Goal: Find contact information: Find contact information

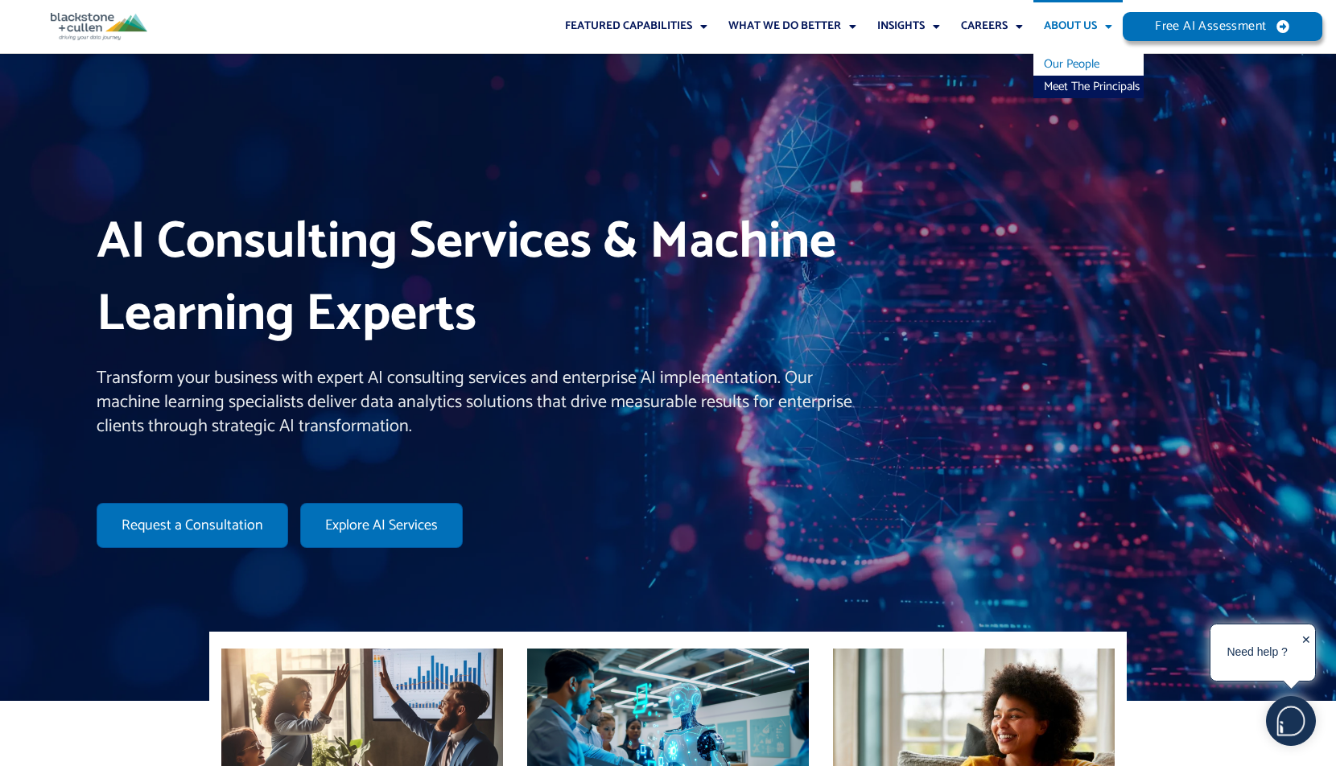
click at [1075, 72] on link "Our People" at bounding box center [1089, 64] width 110 height 23
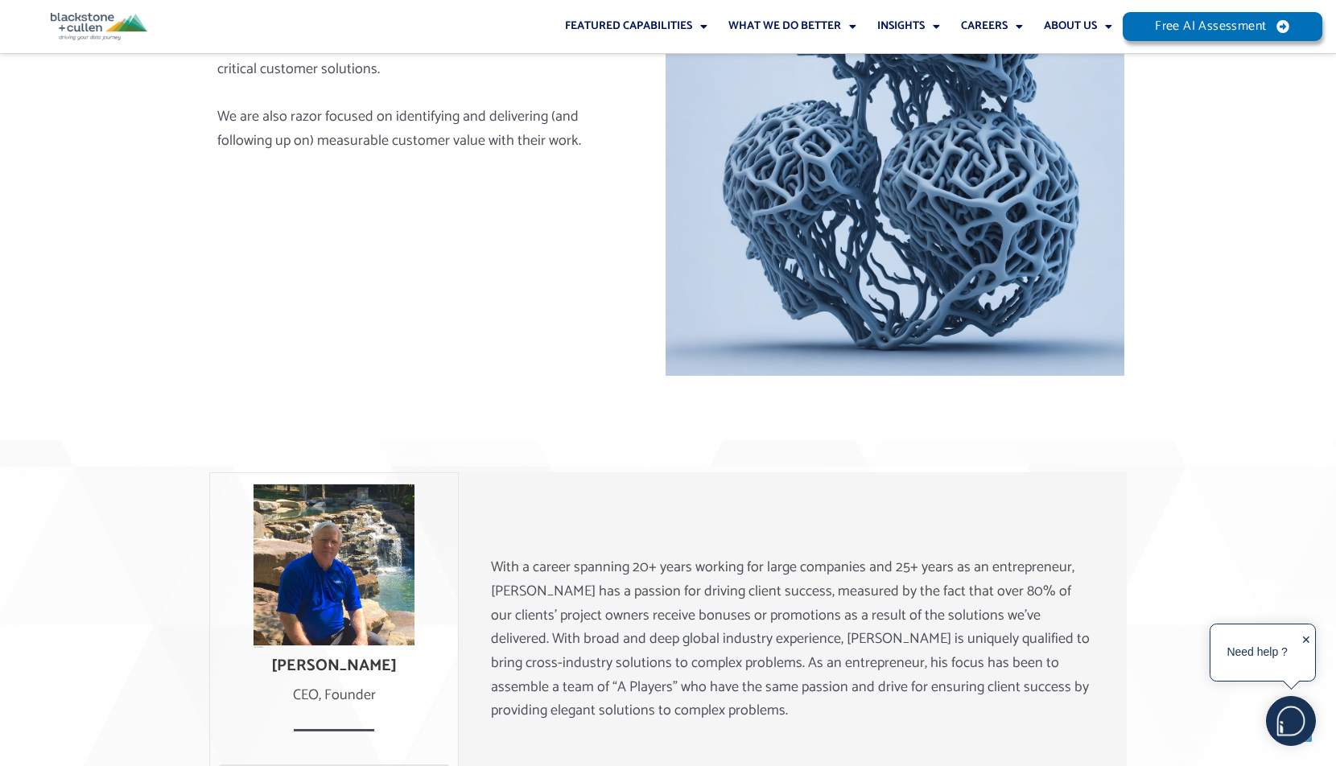
scroll to position [885, 0]
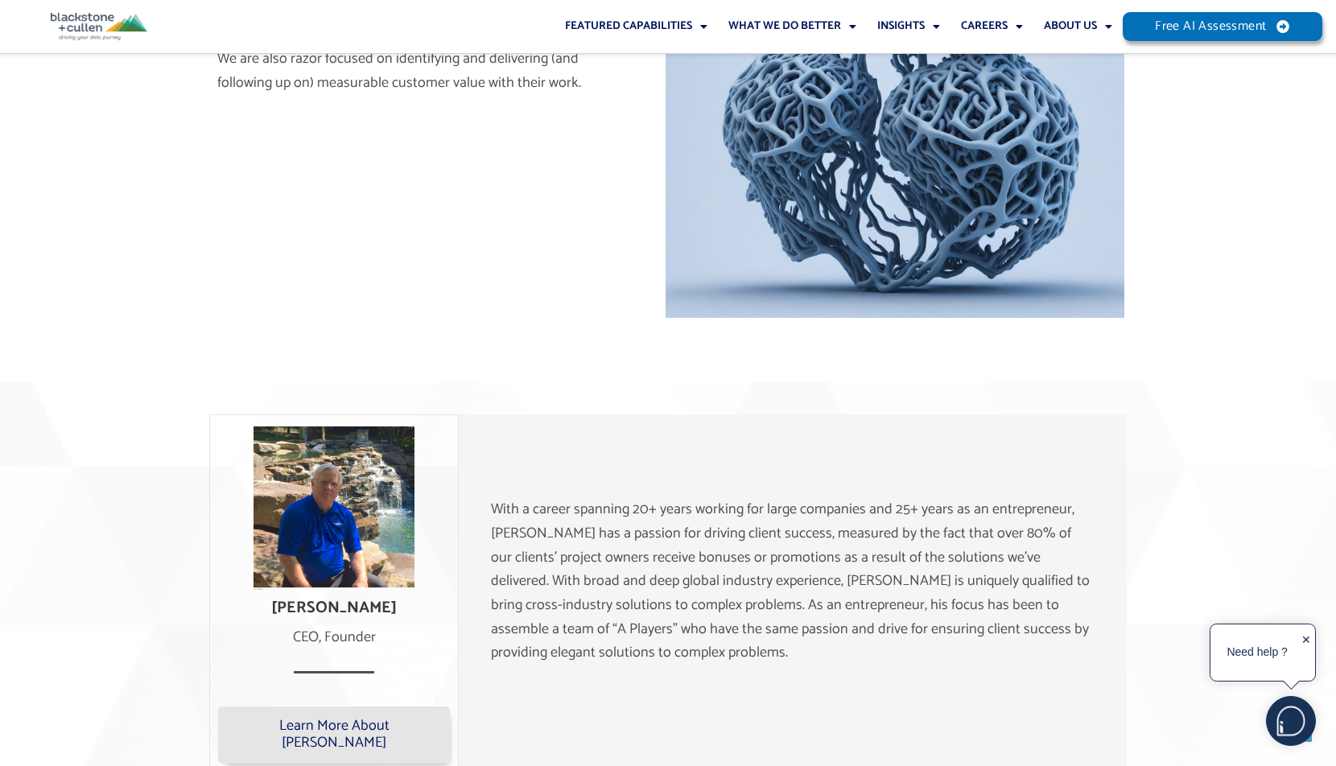
click at [1306, 636] on div "✕" at bounding box center [1307, 654] width 10 height 50
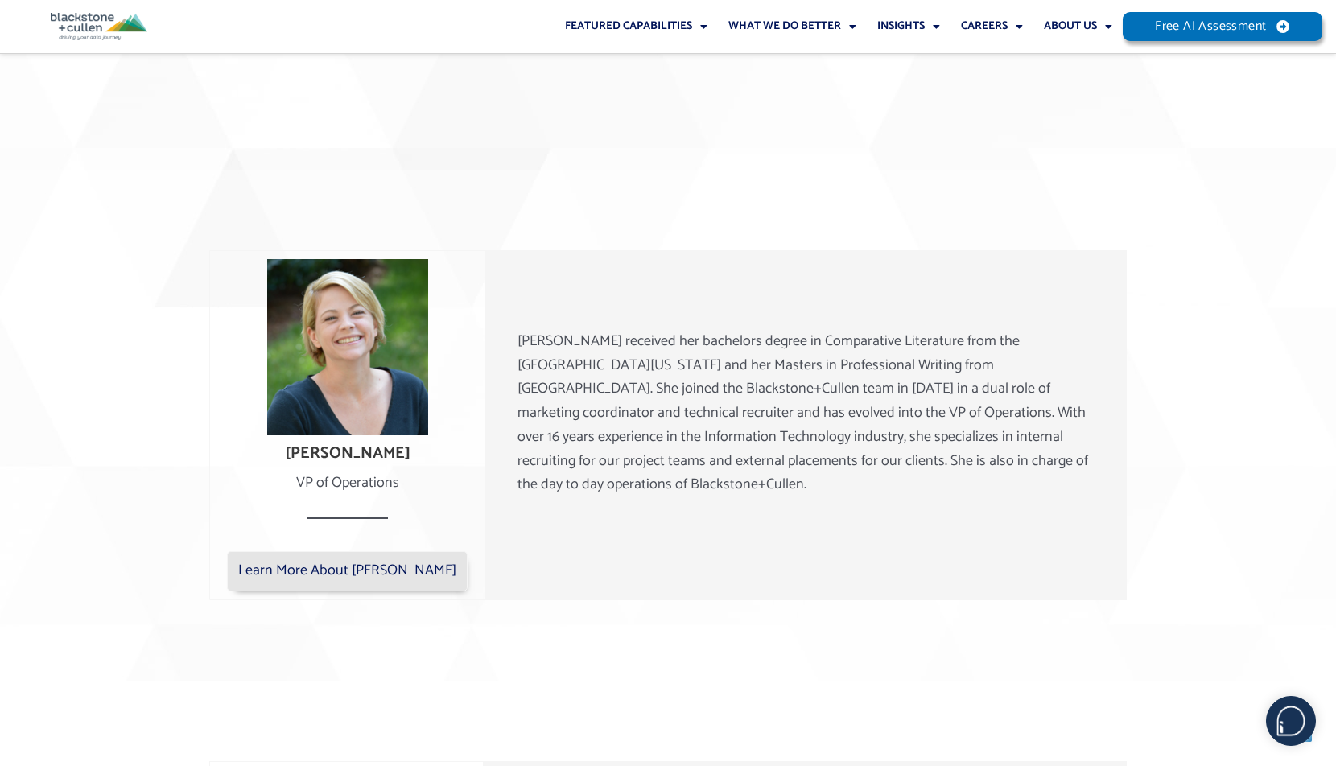
scroll to position [1610, 0]
drag, startPoint x: 283, startPoint y: 428, endPoint x: 411, endPoint y: 456, distance: 131.7
click at [411, 456] on div "[PERSON_NAME] VP of Operations" at bounding box center [347, 485] width 258 height 83
copy div "[PERSON_NAME] VP of Operations"
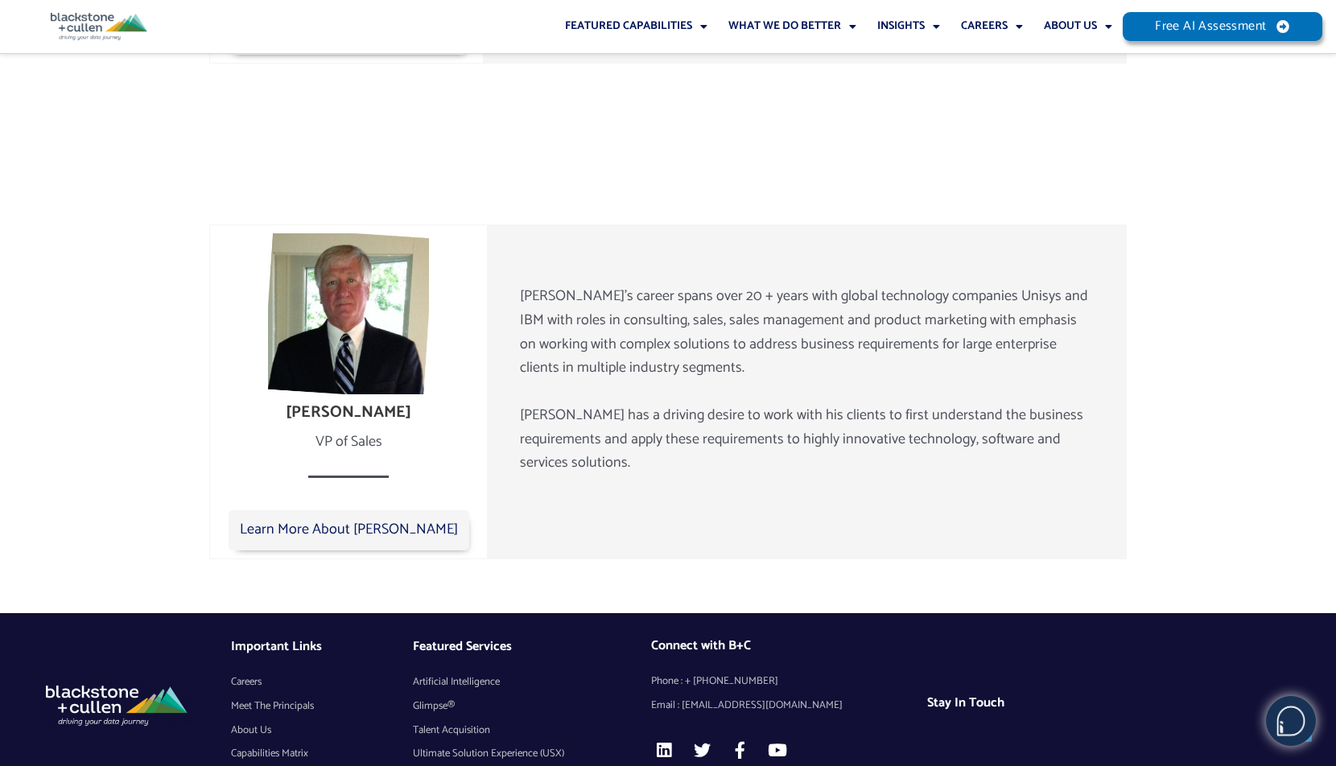
scroll to position [2648, 0]
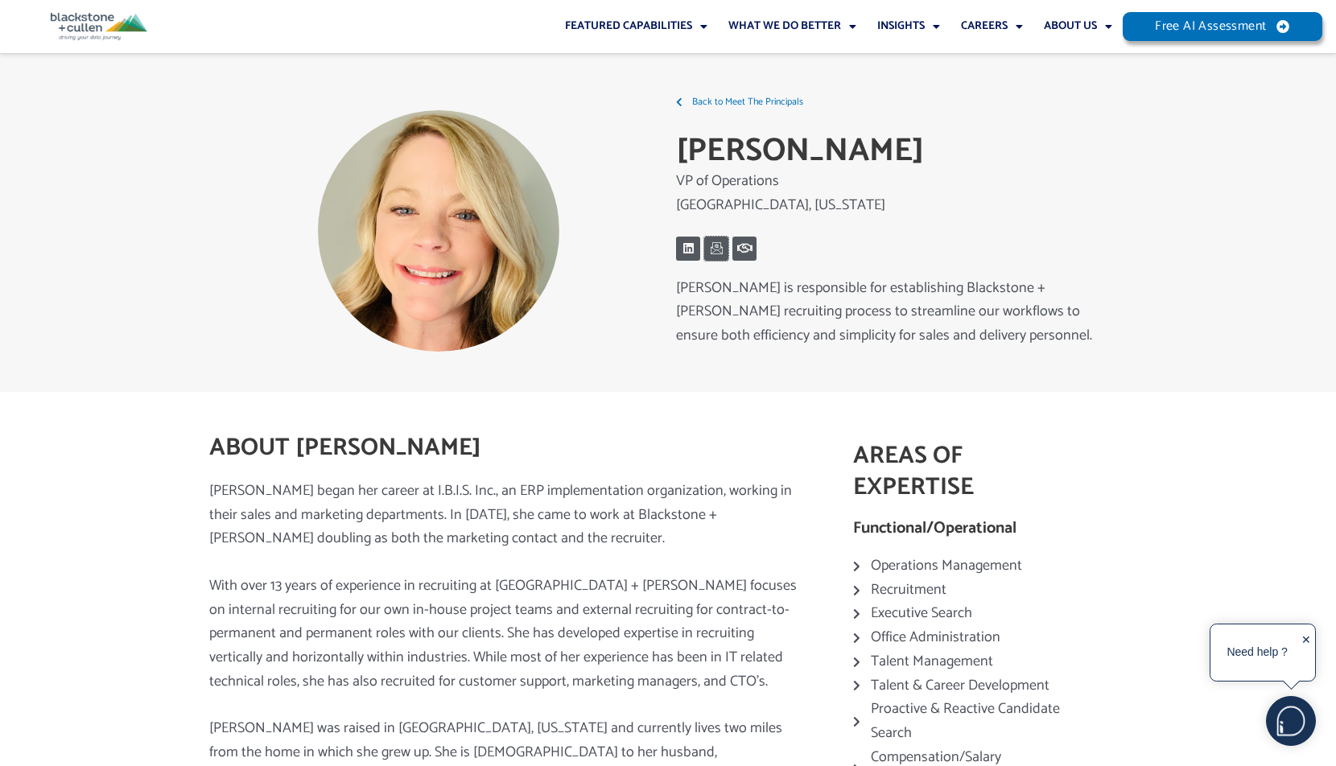
scroll to position [80, 0]
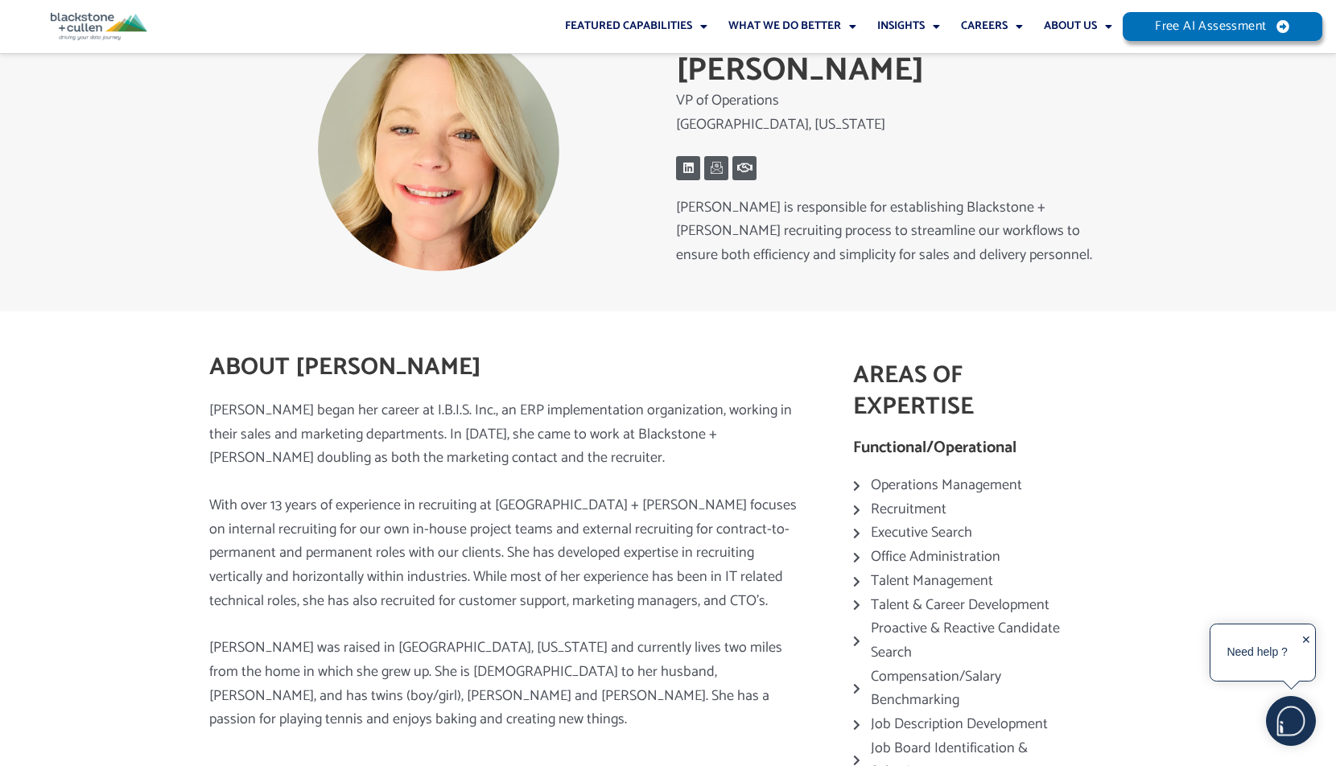
click at [1307, 640] on div "✕" at bounding box center [1307, 654] width 10 height 50
